Goal: Task Accomplishment & Management: Manage account settings

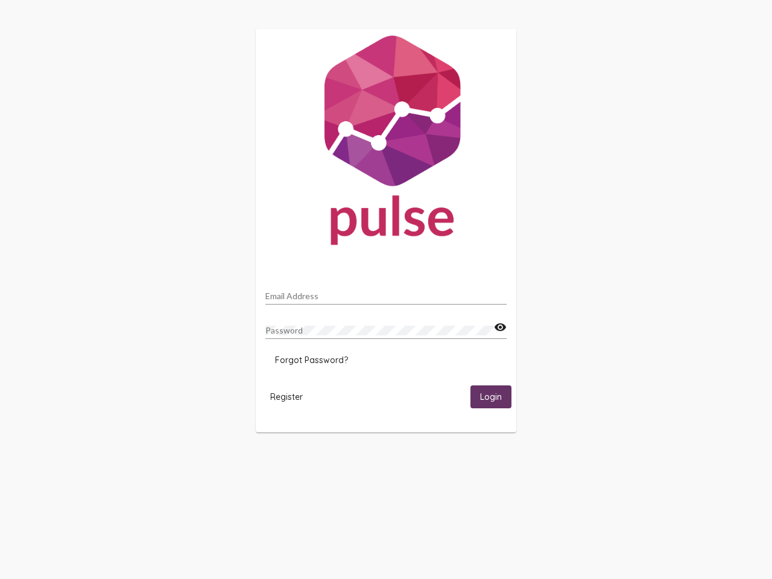
click at [386, 293] on input "Email Address" at bounding box center [385, 296] width 241 height 10
click at [500, 328] on mat-icon "visibility" at bounding box center [500, 327] width 13 height 14
click at [311, 360] on span "Forgot Password?" at bounding box center [311, 360] width 73 height 11
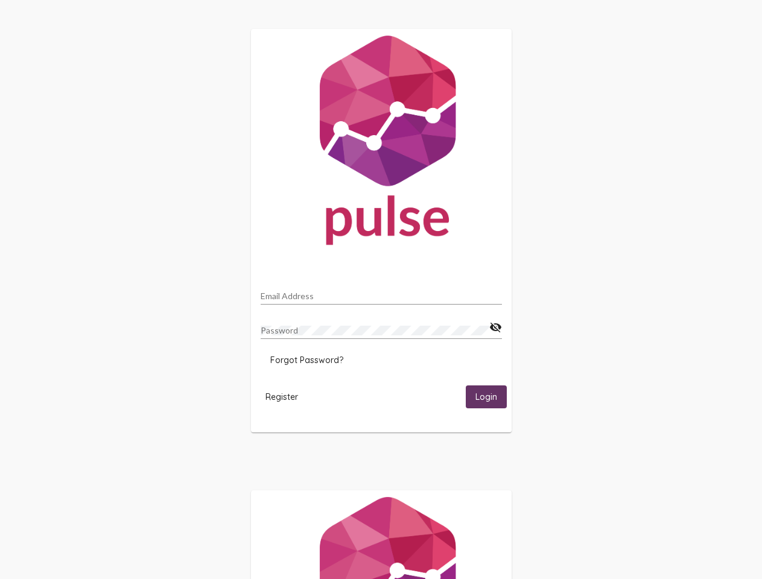
click at [287, 396] on span "Register" at bounding box center [281, 397] width 33 height 11
click at [491, 396] on span "Login" at bounding box center [486, 397] width 22 height 11
